Goal: Task Accomplishment & Management: Use online tool/utility

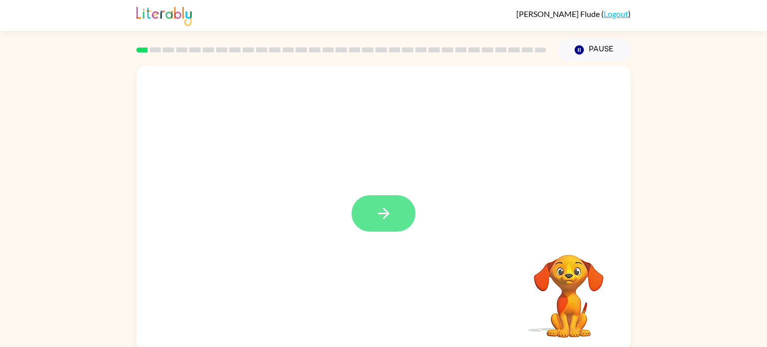
click at [388, 221] on icon "button" at bounding box center [383, 213] width 17 height 17
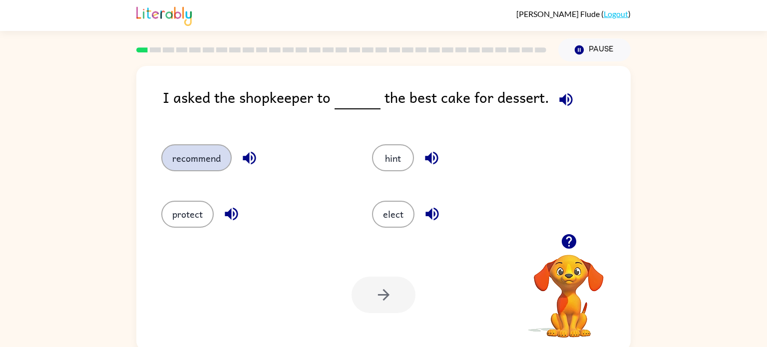
click at [205, 153] on button "recommend" at bounding box center [196, 157] width 70 height 27
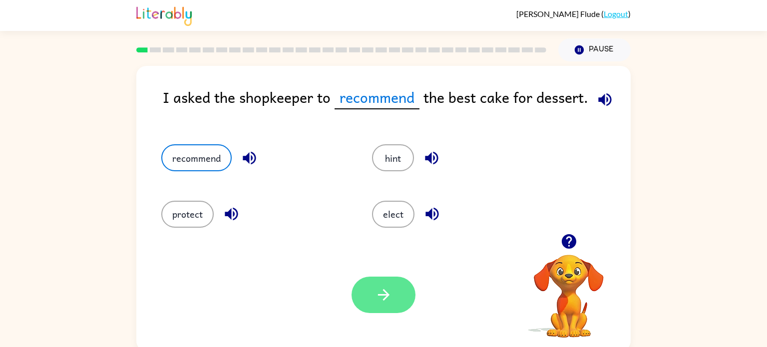
click at [393, 295] on button "button" at bounding box center [384, 295] width 64 height 36
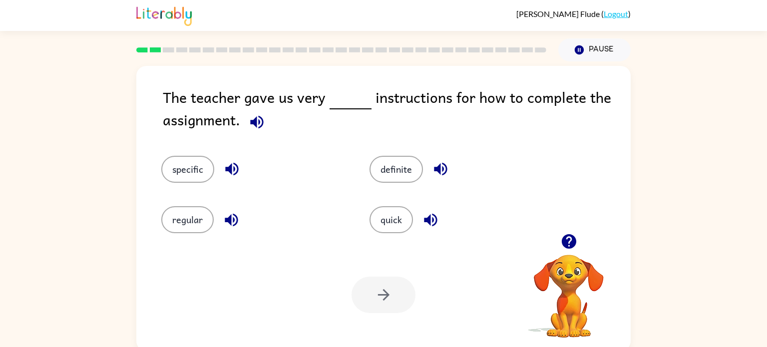
click at [251, 126] on icon "button" at bounding box center [256, 121] width 17 height 17
click at [188, 170] on button "specific" at bounding box center [187, 169] width 53 height 27
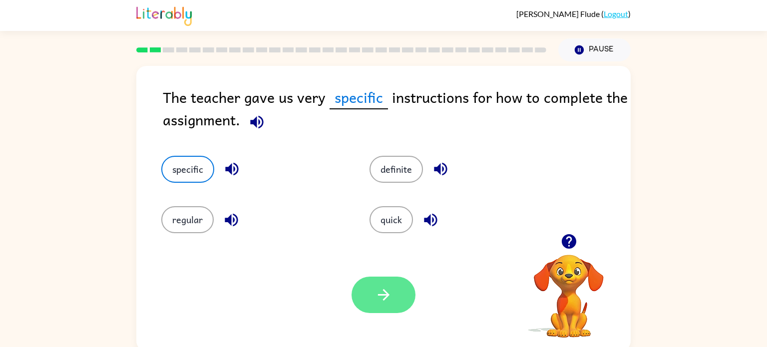
click at [379, 305] on button "button" at bounding box center [384, 295] width 64 height 36
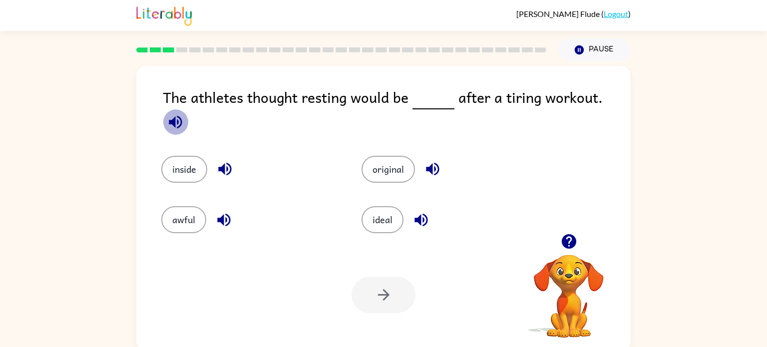
click at [184, 113] on icon "button" at bounding box center [175, 121] width 17 height 17
click at [372, 206] on button "ideal" at bounding box center [383, 219] width 42 height 27
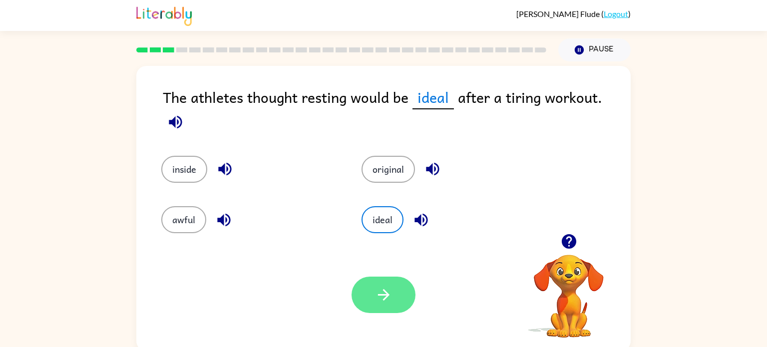
click at [391, 289] on icon "button" at bounding box center [383, 294] width 17 height 17
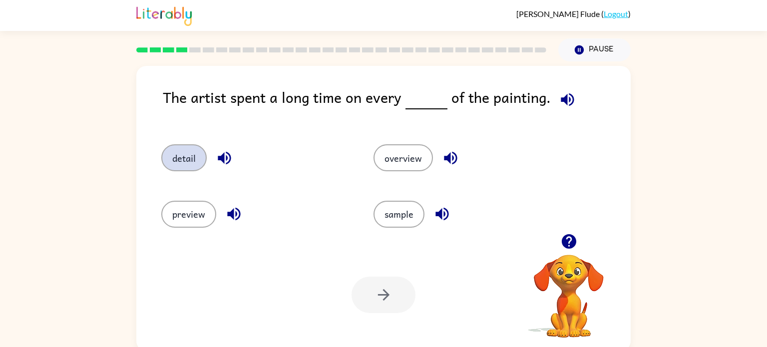
click at [185, 164] on button "detail" at bounding box center [183, 157] width 45 height 27
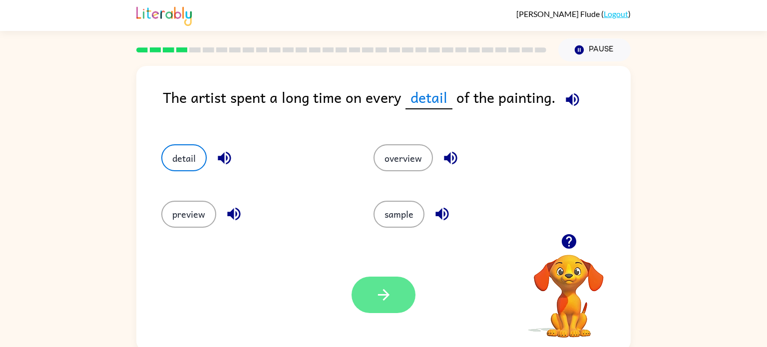
click at [387, 293] on icon "button" at bounding box center [383, 294] width 11 height 11
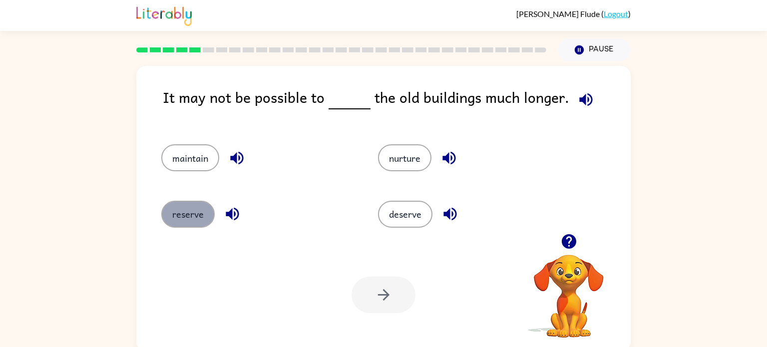
click at [187, 215] on button "reserve" at bounding box center [187, 214] width 53 height 27
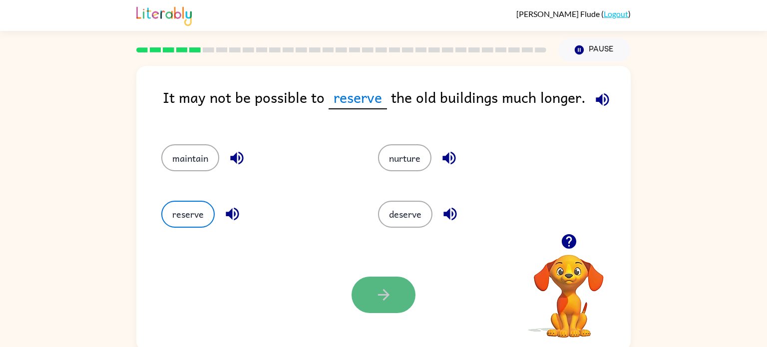
click at [365, 298] on button "button" at bounding box center [384, 295] width 64 height 36
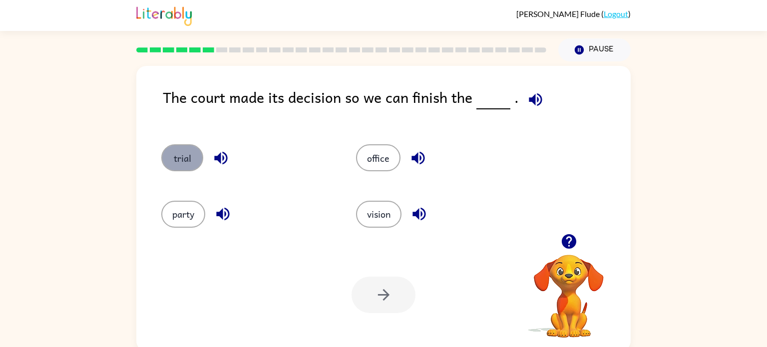
click at [191, 156] on button "trial" at bounding box center [182, 157] width 42 height 27
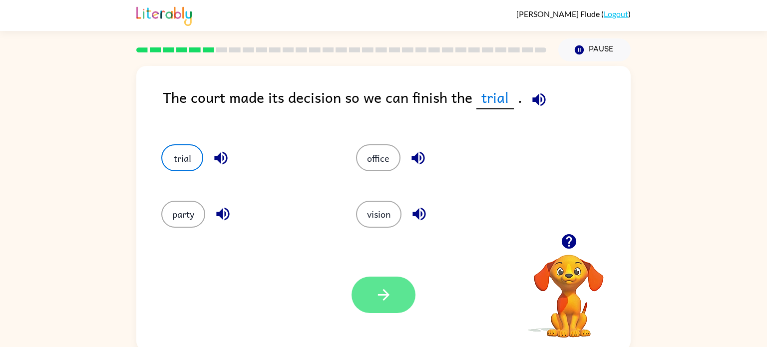
click at [383, 289] on icon "button" at bounding box center [383, 294] width 17 height 17
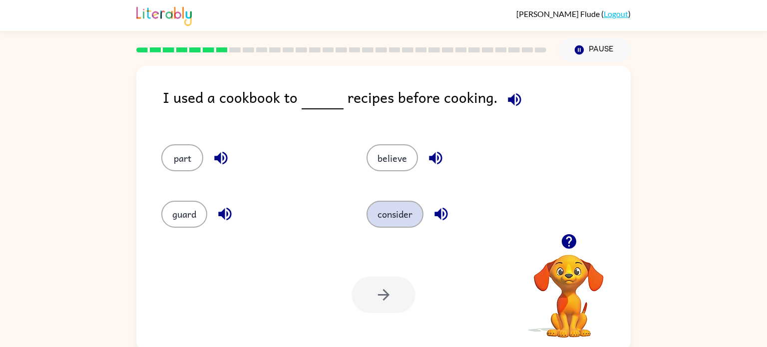
click at [391, 219] on button "consider" at bounding box center [395, 214] width 57 height 27
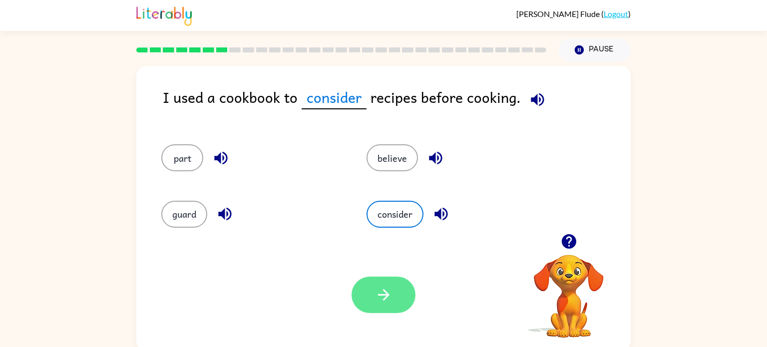
click at [373, 296] on button "button" at bounding box center [384, 295] width 64 height 36
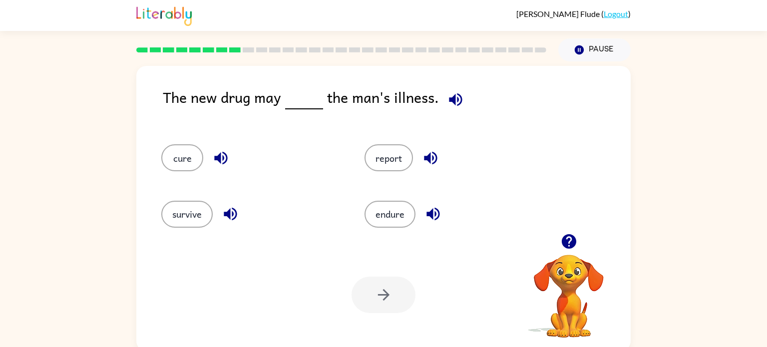
click at [172, 137] on div "cure" at bounding box center [243, 153] width 203 height 56
click at [176, 163] on button "cure" at bounding box center [182, 157] width 42 height 27
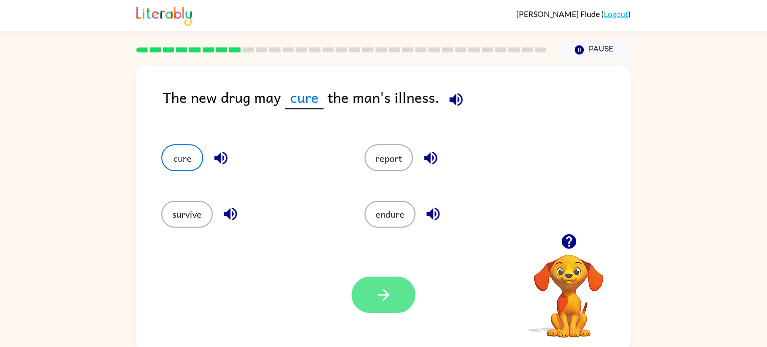
click at [388, 289] on icon "button" at bounding box center [383, 294] width 17 height 17
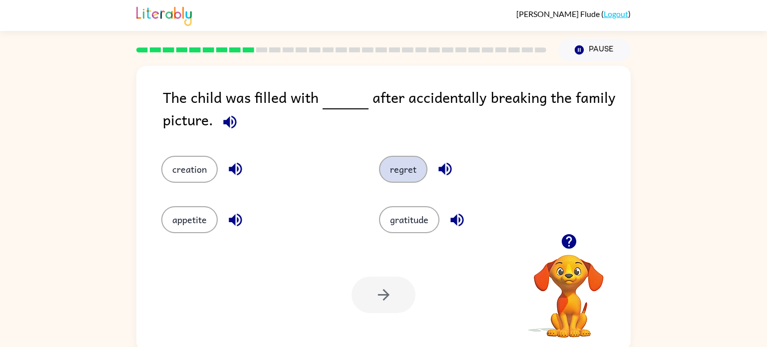
click at [410, 176] on button "regret" at bounding box center [403, 169] width 48 height 27
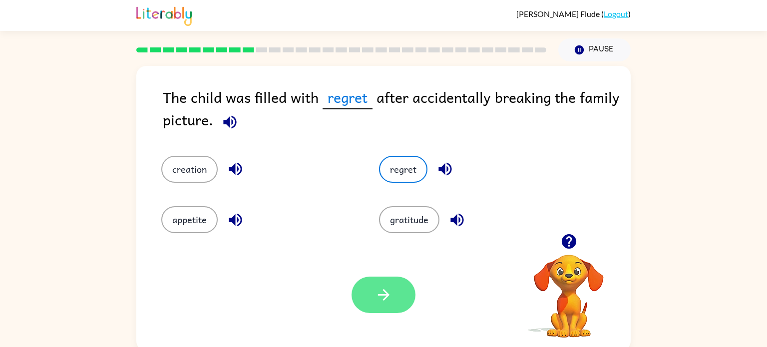
click at [376, 291] on icon "button" at bounding box center [383, 294] width 17 height 17
click at [385, 286] on div at bounding box center [384, 295] width 64 height 36
click at [279, 207] on div "appetite" at bounding box center [258, 219] width 195 height 27
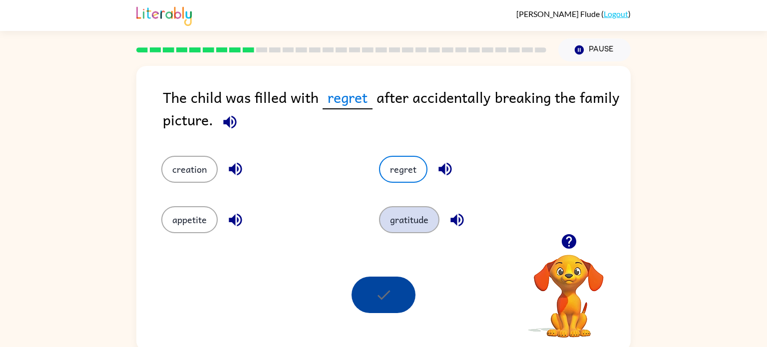
click at [404, 220] on button "gratitude" at bounding box center [409, 219] width 60 height 27
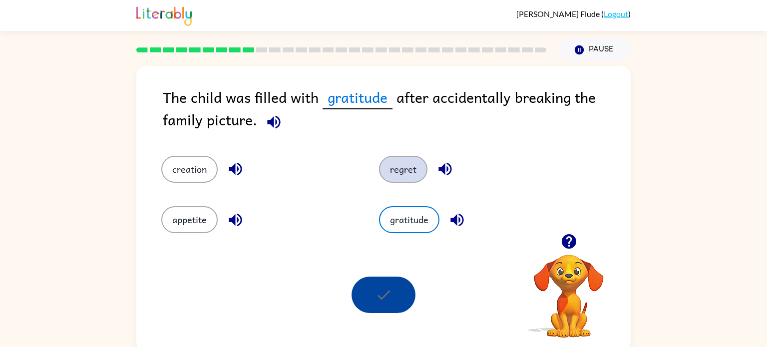
click at [403, 179] on button "regret" at bounding box center [403, 169] width 48 height 27
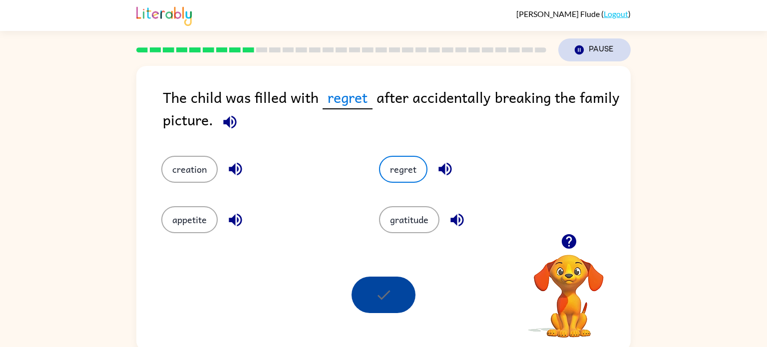
click at [577, 52] on icon "button" at bounding box center [579, 49] width 9 height 9
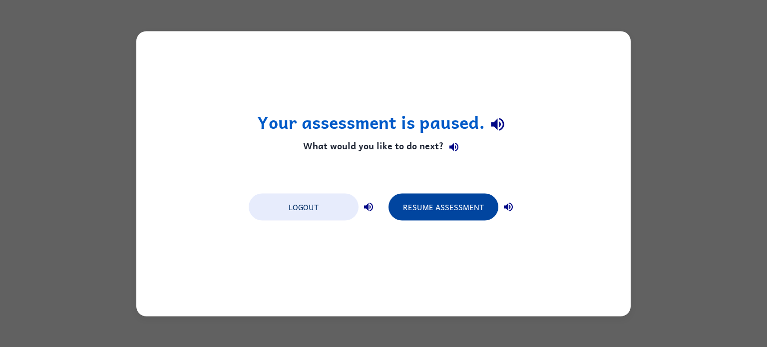
click at [430, 212] on button "Resume Assessment" at bounding box center [444, 206] width 110 height 27
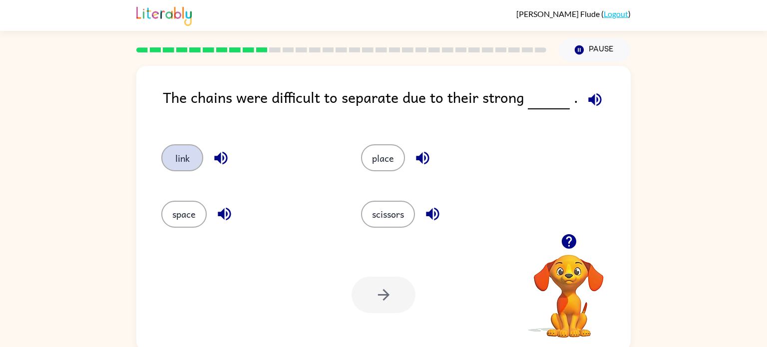
click at [178, 158] on button "link" at bounding box center [182, 157] width 42 height 27
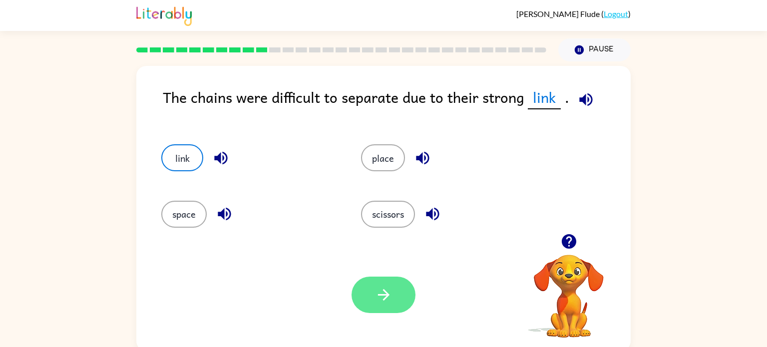
click at [368, 287] on button "button" at bounding box center [384, 295] width 64 height 36
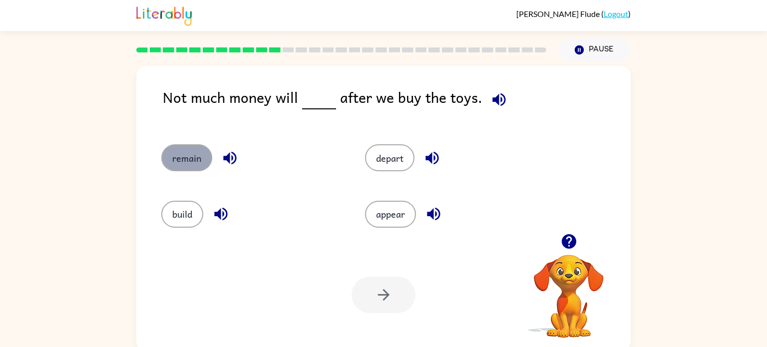
click at [184, 166] on button "remain" at bounding box center [186, 157] width 51 height 27
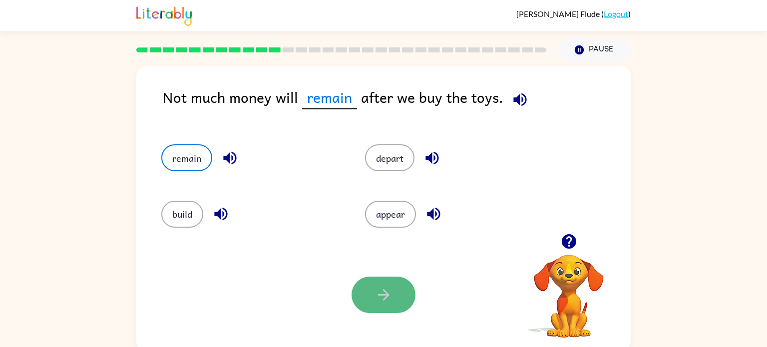
click at [378, 278] on button "button" at bounding box center [384, 295] width 64 height 36
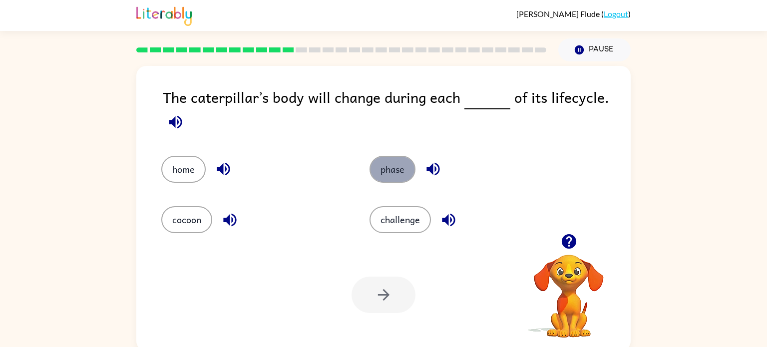
click at [390, 178] on button "phase" at bounding box center [393, 169] width 46 height 27
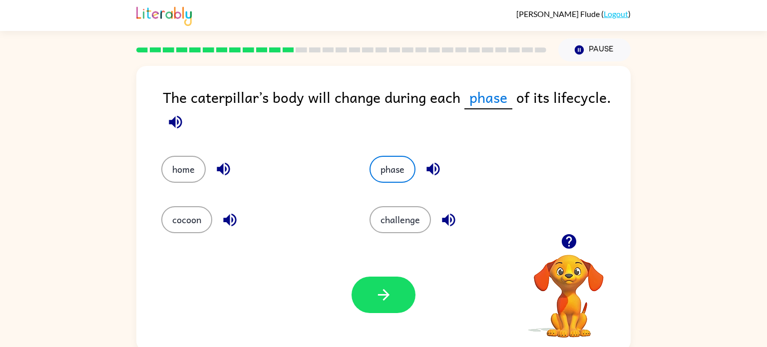
click at [381, 269] on div "Your browser must support playing .mp4 files to use Literably. Please try using…" at bounding box center [383, 295] width 494 height 112
click at [388, 303] on icon "button" at bounding box center [383, 294] width 17 height 17
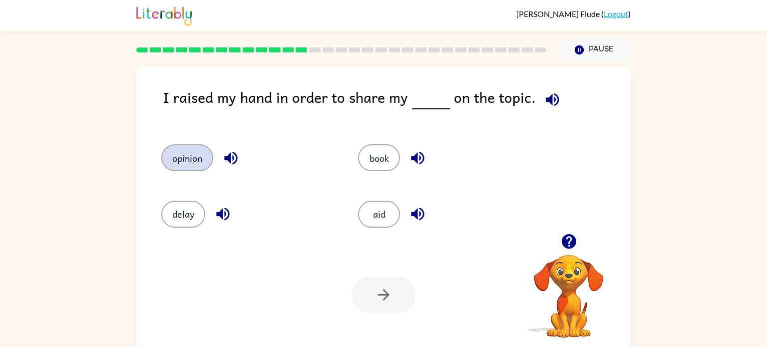
click at [194, 159] on button "opinion" at bounding box center [187, 157] width 52 height 27
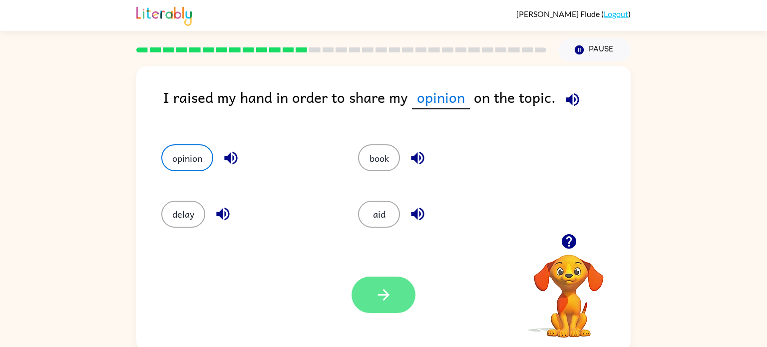
click at [381, 297] on icon "button" at bounding box center [383, 294] width 17 height 17
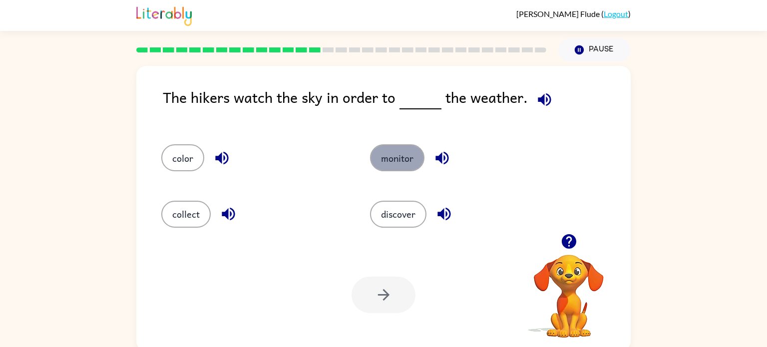
click at [399, 162] on button "monitor" at bounding box center [397, 157] width 54 height 27
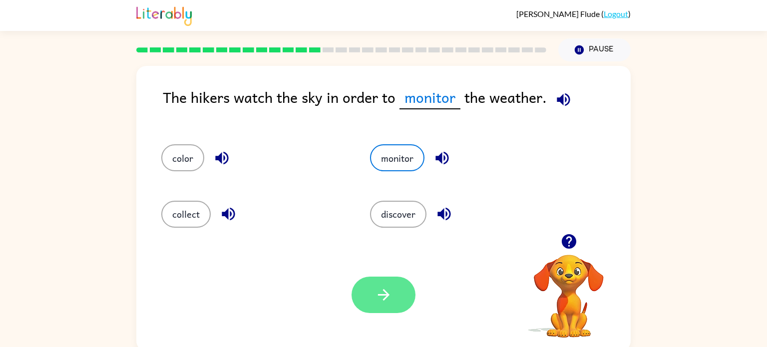
click at [372, 303] on button "button" at bounding box center [384, 295] width 64 height 36
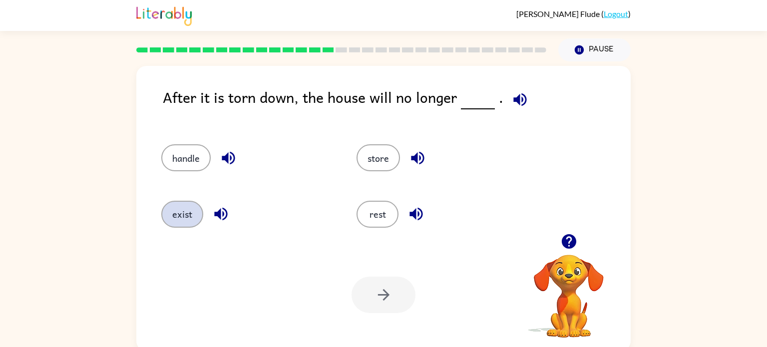
click at [174, 222] on button "exist" at bounding box center [182, 214] width 42 height 27
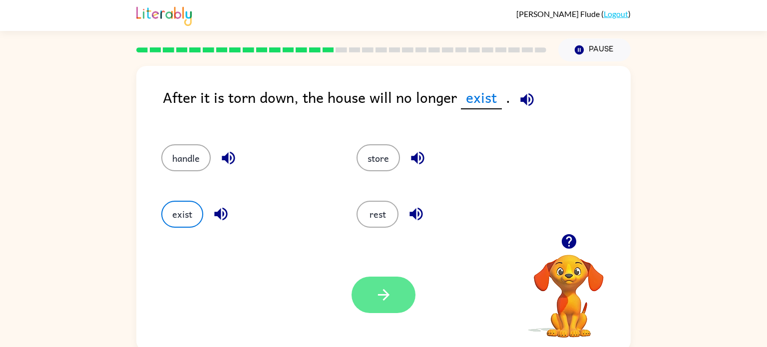
click at [402, 299] on button "button" at bounding box center [384, 295] width 64 height 36
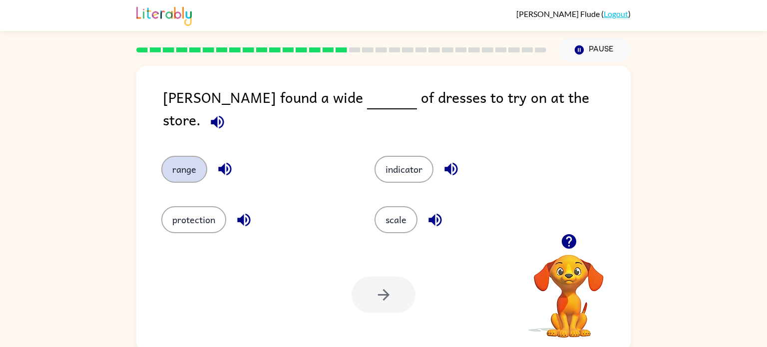
click at [181, 156] on button "range" at bounding box center [184, 169] width 46 height 27
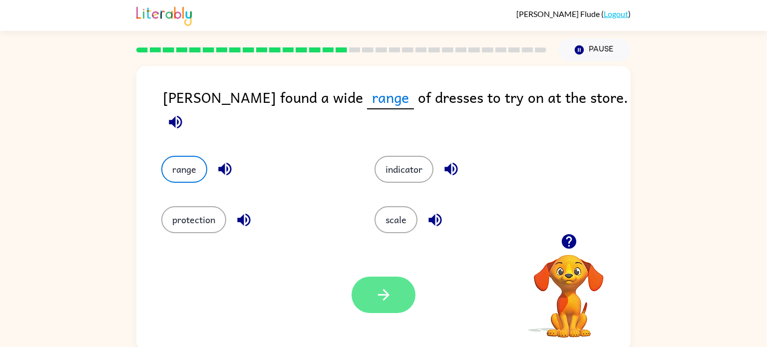
click at [370, 306] on button "button" at bounding box center [384, 295] width 64 height 36
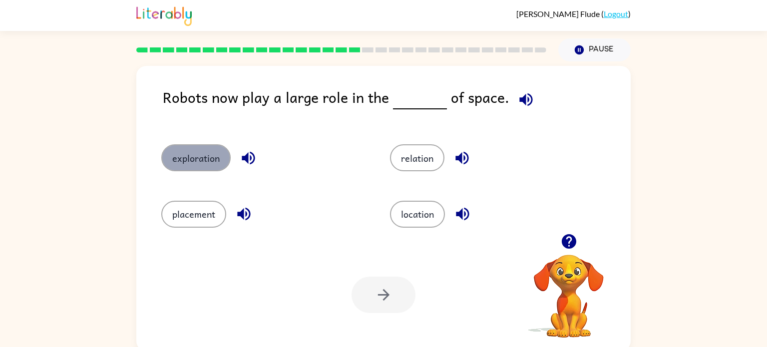
click at [177, 152] on button "exploration" at bounding box center [195, 157] width 69 height 27
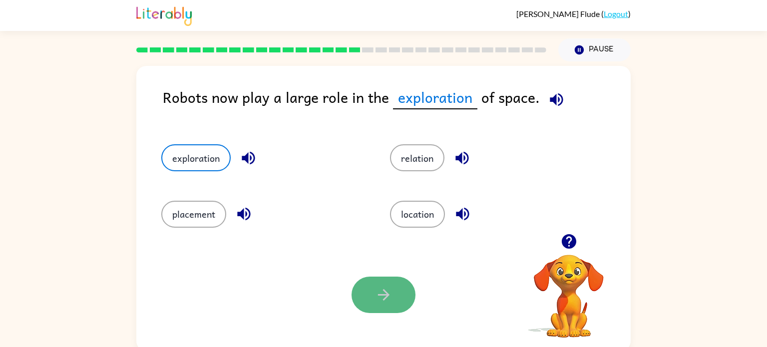
click at [382, 287] on icon "button" at bounding box center [383, 294] width 17 height 17
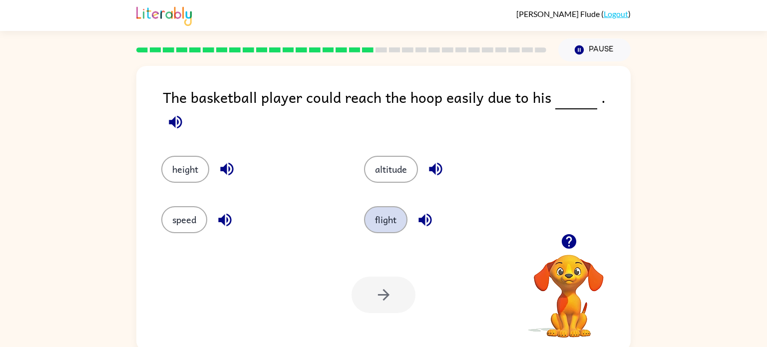
click at [385, 213] on button "flight" at bounding box center [385, 219] width 43 height 27
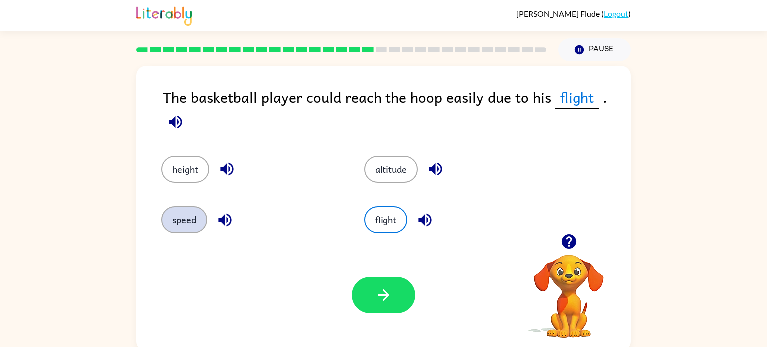
click at [193, 223] on button "speed" at bounding box center [184, 219] width 46 height 27
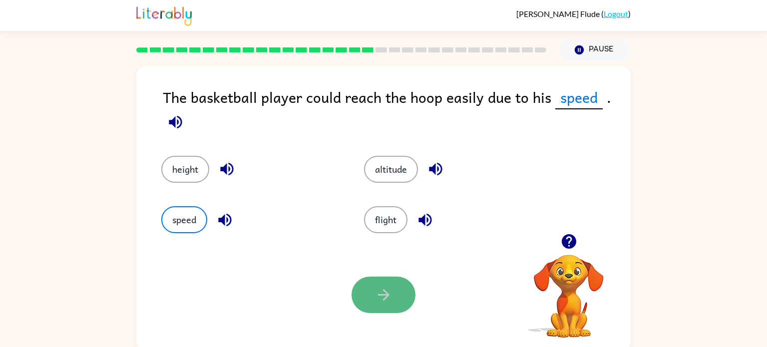
click at [361, 289] on button "button" at bounding box center [384, 295] width 64 height 36
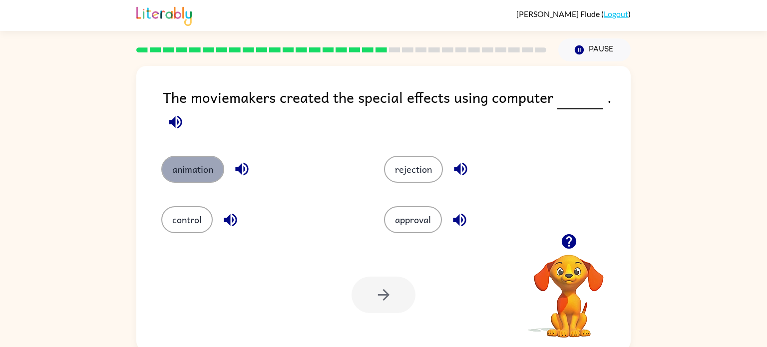
click at [202, 165] on button "animation" at bounding box center [192, 169] width 63 height 27
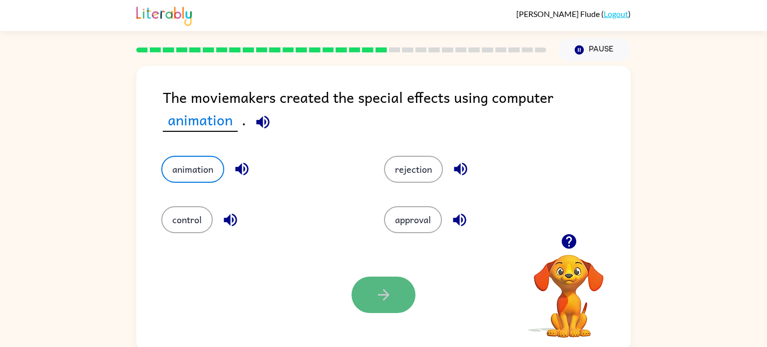
click at [394, 302] on button "button" at bounding box center [384, 295] width 64 height 36
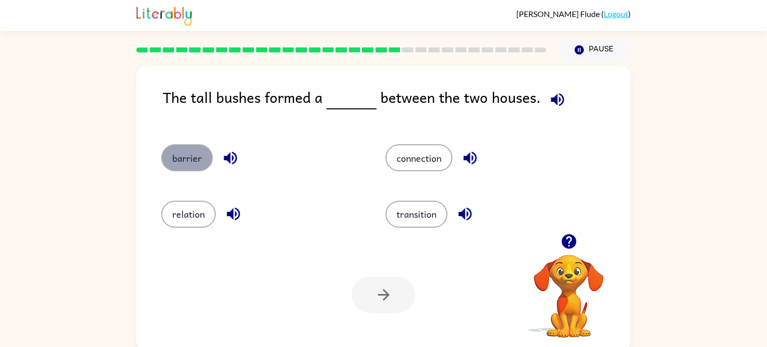
click at [186, 155] on button "barrier" at bounding box center [186, 157] width 51 height 27
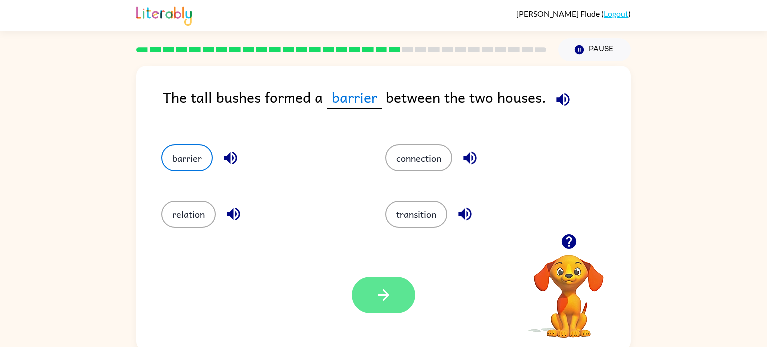
click at [386, 277] on button "button" at bounding box center [384, 295] width 64 height 36
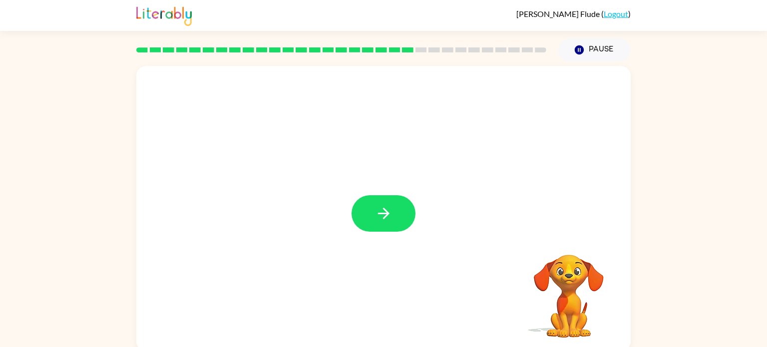
click at [370, 222] on button "button" at bounding box center [384, 213] width 64 height 36
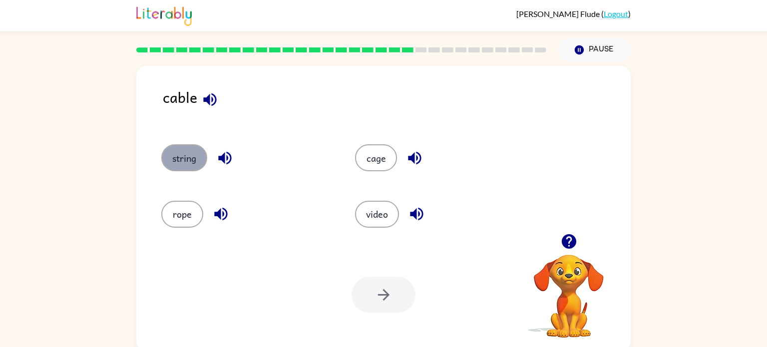
click at [182, 157] on button "string" at bounding box center [184, 157] width 46 height 27
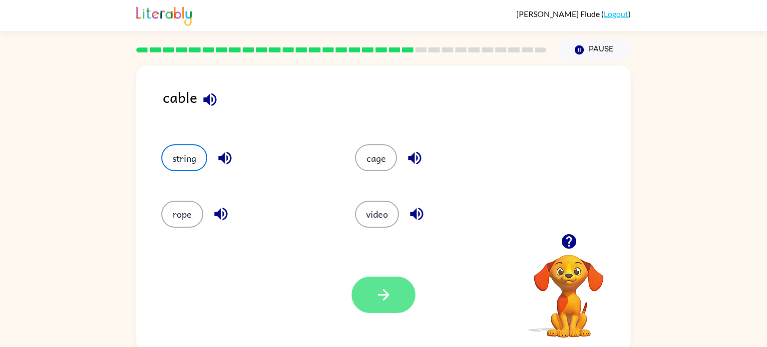
click at [369, 283] on button "button" at bounding box center [384, 295] width 64 height 36
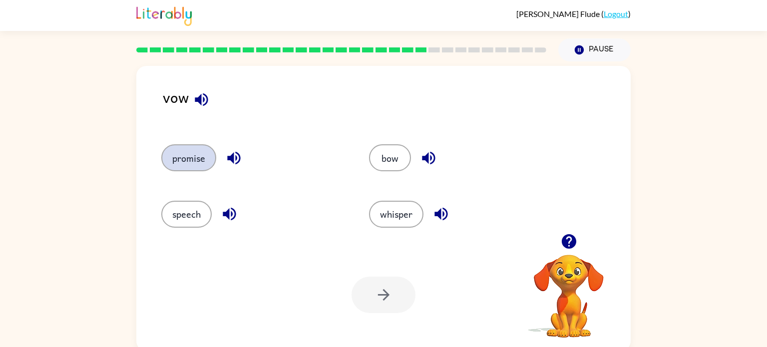
click at [180, 159] on button "promise" at bounding box center [188, 157] width 55 height 27
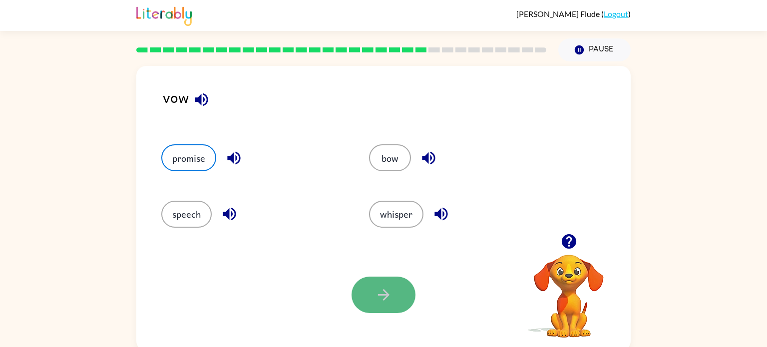
click at [383, 293] on icon "button" at bounding box center [383, 294] width 17 height 17
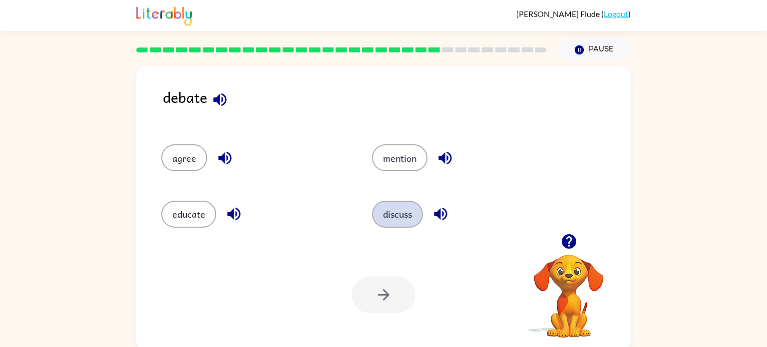
click at [404, 212] on button "discuss" at bounding box center [397, 214] width 51 height 27
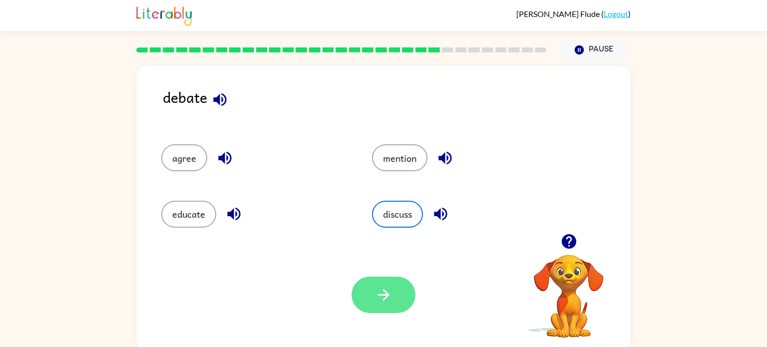
click at [378, 293] on icon "button" at bounding box center [383, 294] width 17 height 17
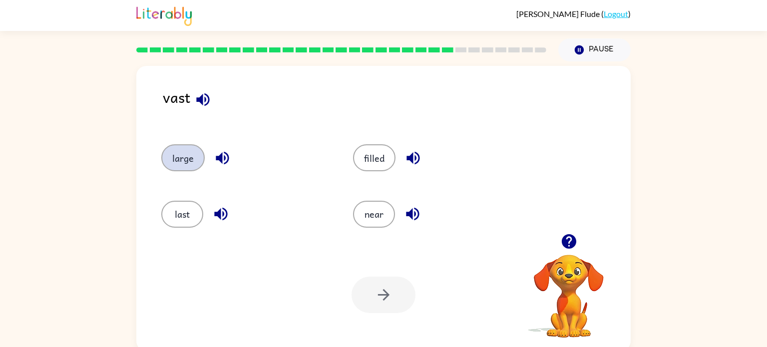
click at [180, 153] on button "large" at bounding box center [182, 157] width 43 height 27
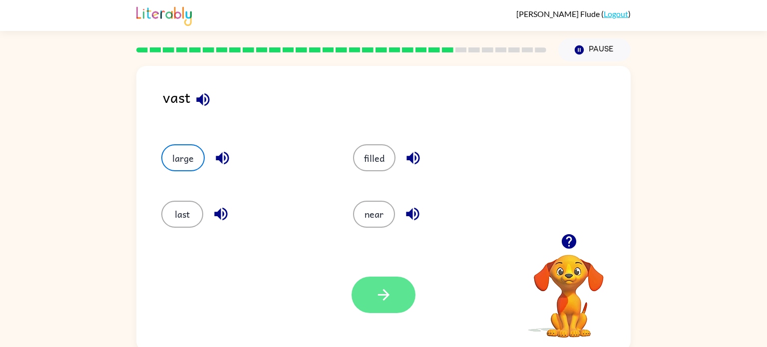
click at [391, 306] on button "button" at bounding box center [384, 295] width 64 height 36
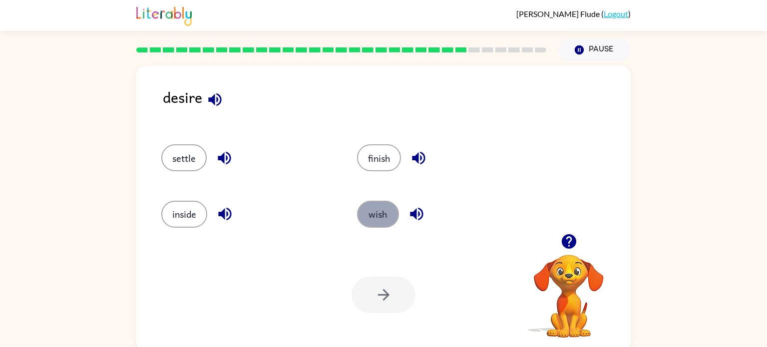
click at [376, 207] on button "wish" at bounding box center [378, 214] width 42 height 27
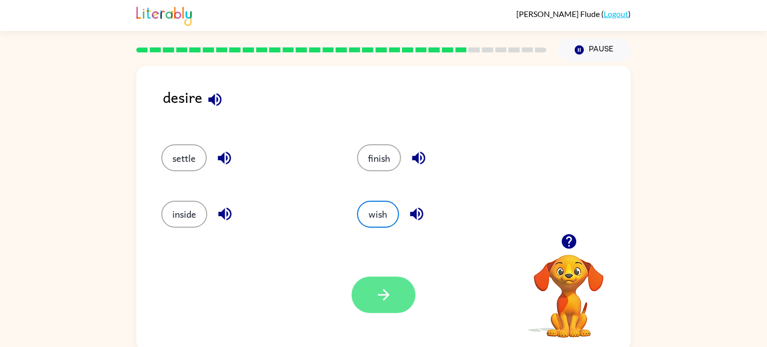
click at [404, 286] on button "button" at bounding box center [384, 295] width 64 height 36
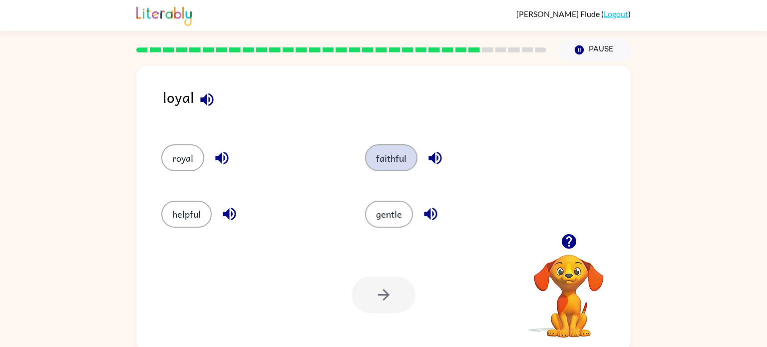
click at [408, 166] on button "faithful" at bounding box center [391, 157] width 52 height 27
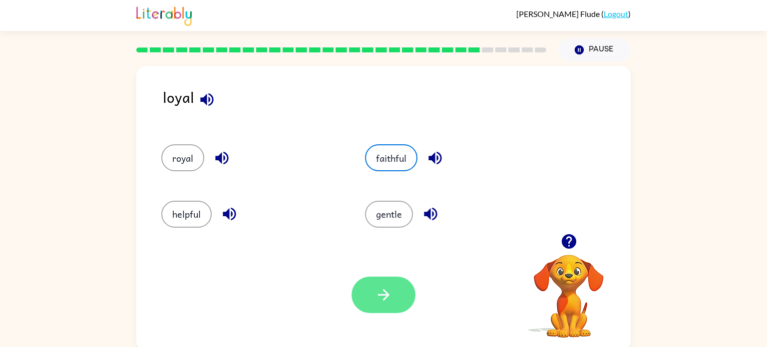
click at [375, 296] on icon "button" at bounding box center [383, 294] width 17 height 17
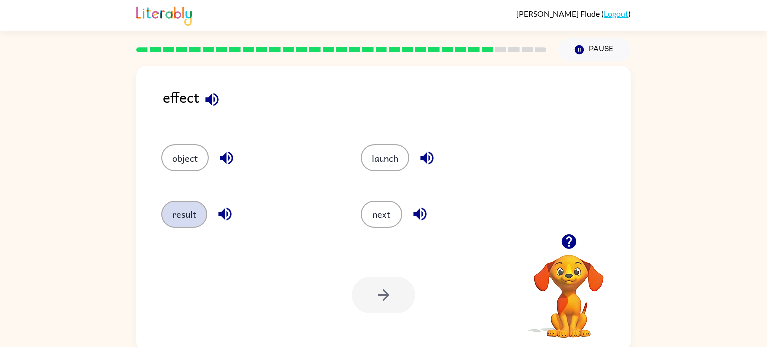
click at [192, 214] on button "result" at bounding box center [184, 214] width 46 height 27
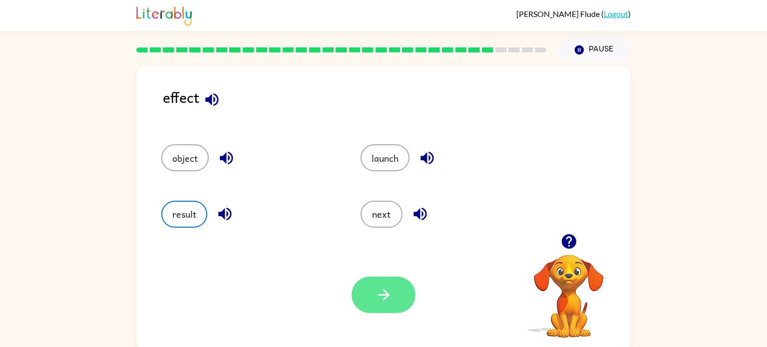
click at [362, 306] on button "button" at bounding box center [384, 295] width 64 height 36
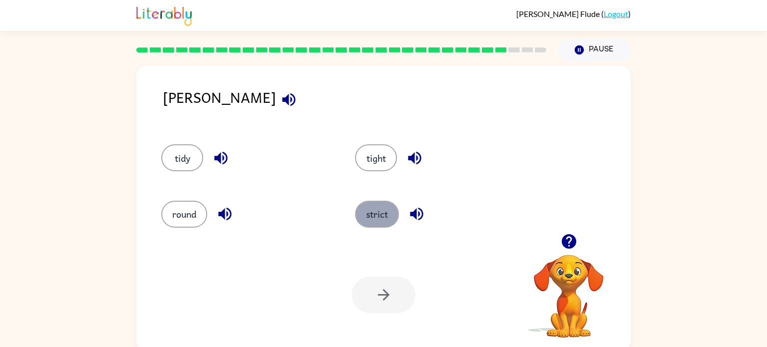
click at [369, 209] on button "strict" at bounding box center [377, 214] width 44 height 27
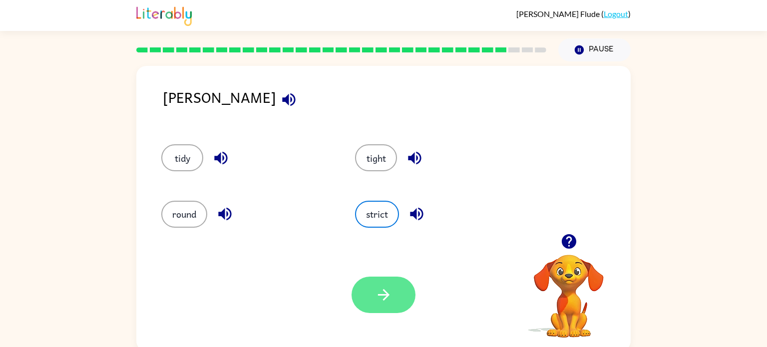
click at [393, 304] on button "button" at bounding box center [384, 295] width 64 height 36
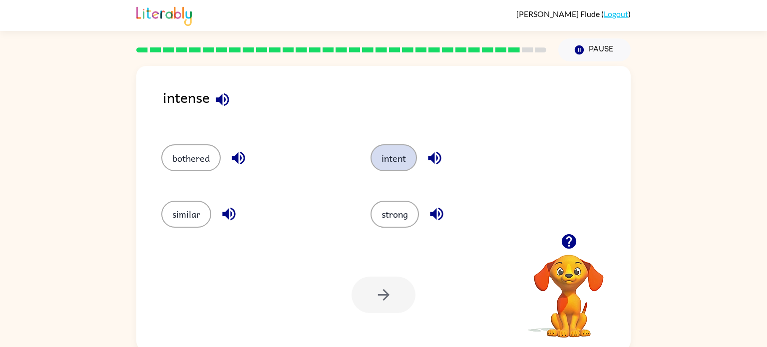
click at [385, 152] on button "intent" at bounding box center [394, 157] width 46 height 27
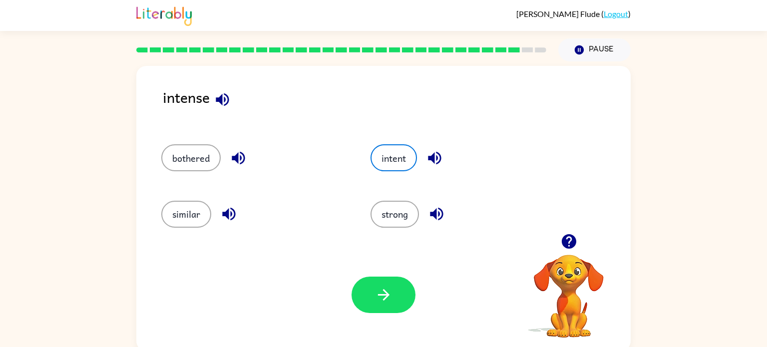
click at [385, 318] on div "Your browser must support playing .mp4 files to use Literably. Please try using…" at bounding box center [383, 295] width 494 height 112
click at [380, 306] on button "button" at bounding box center [384, 295] width 64 height 36
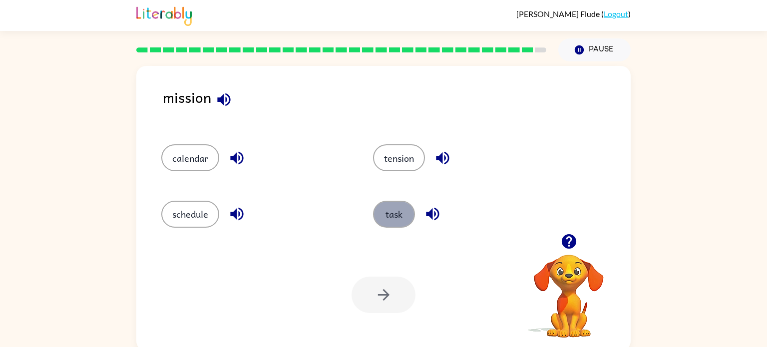
click at [388, 220] on button "task" at bounding box center [394, 214] width 42 height 27
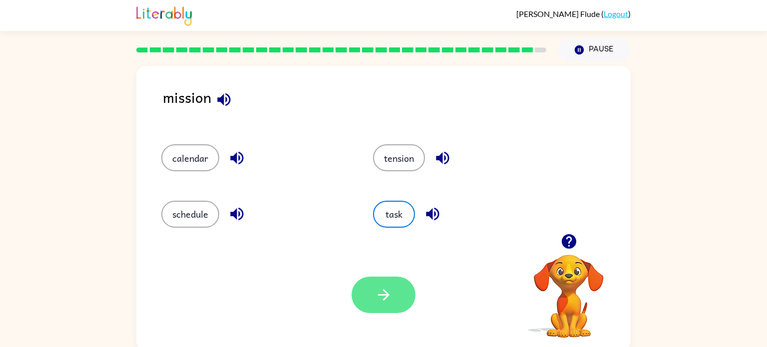
click at [388, 282] on button "button" at bounding box center [384, 295] width 64 height 36
